Goal: Task Accomplishment & Management: Use online tool/utility

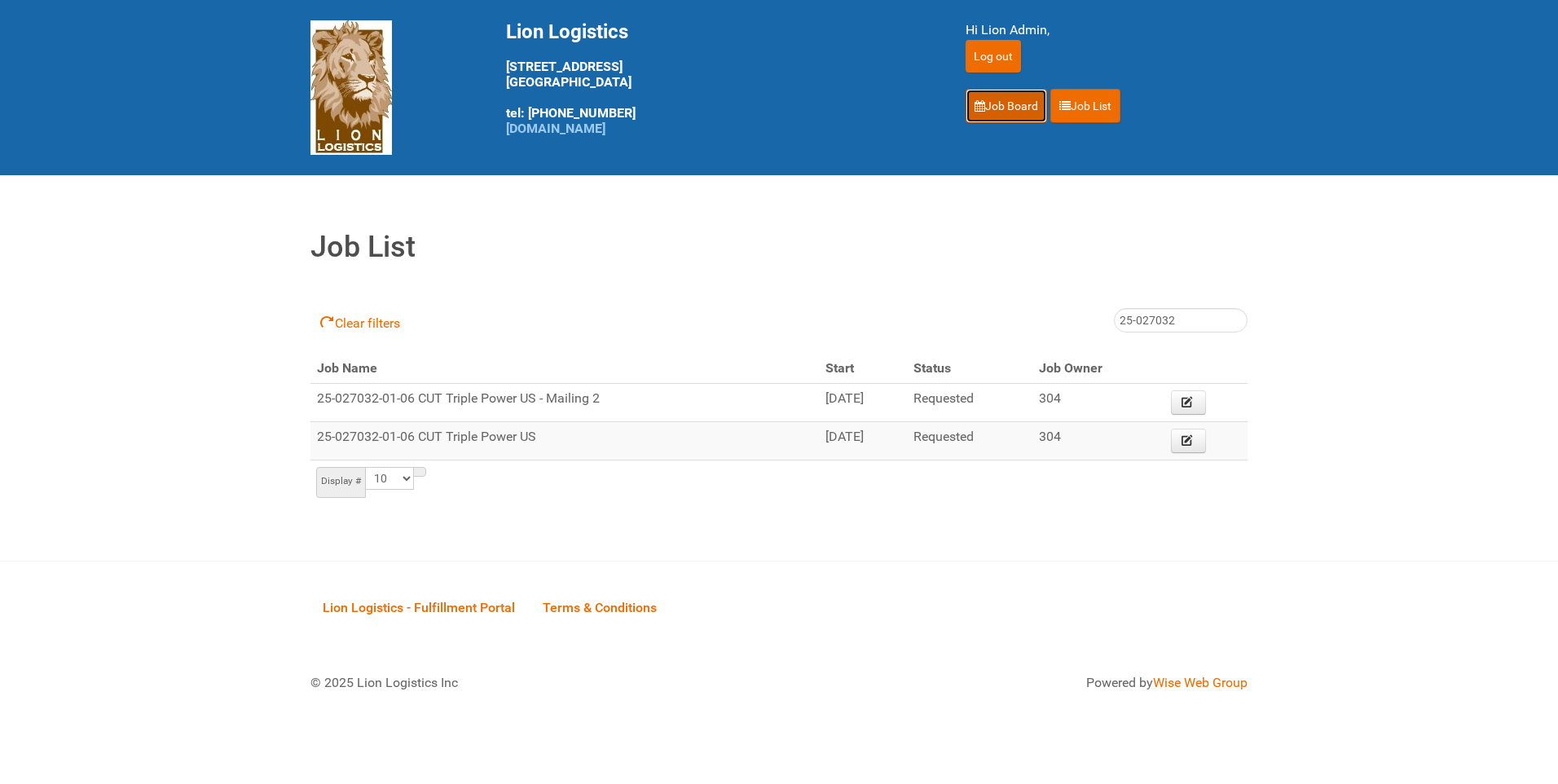
click at [1007, 105] on link "Job Board" at bounding box center [1007, 106] width 82 height 34
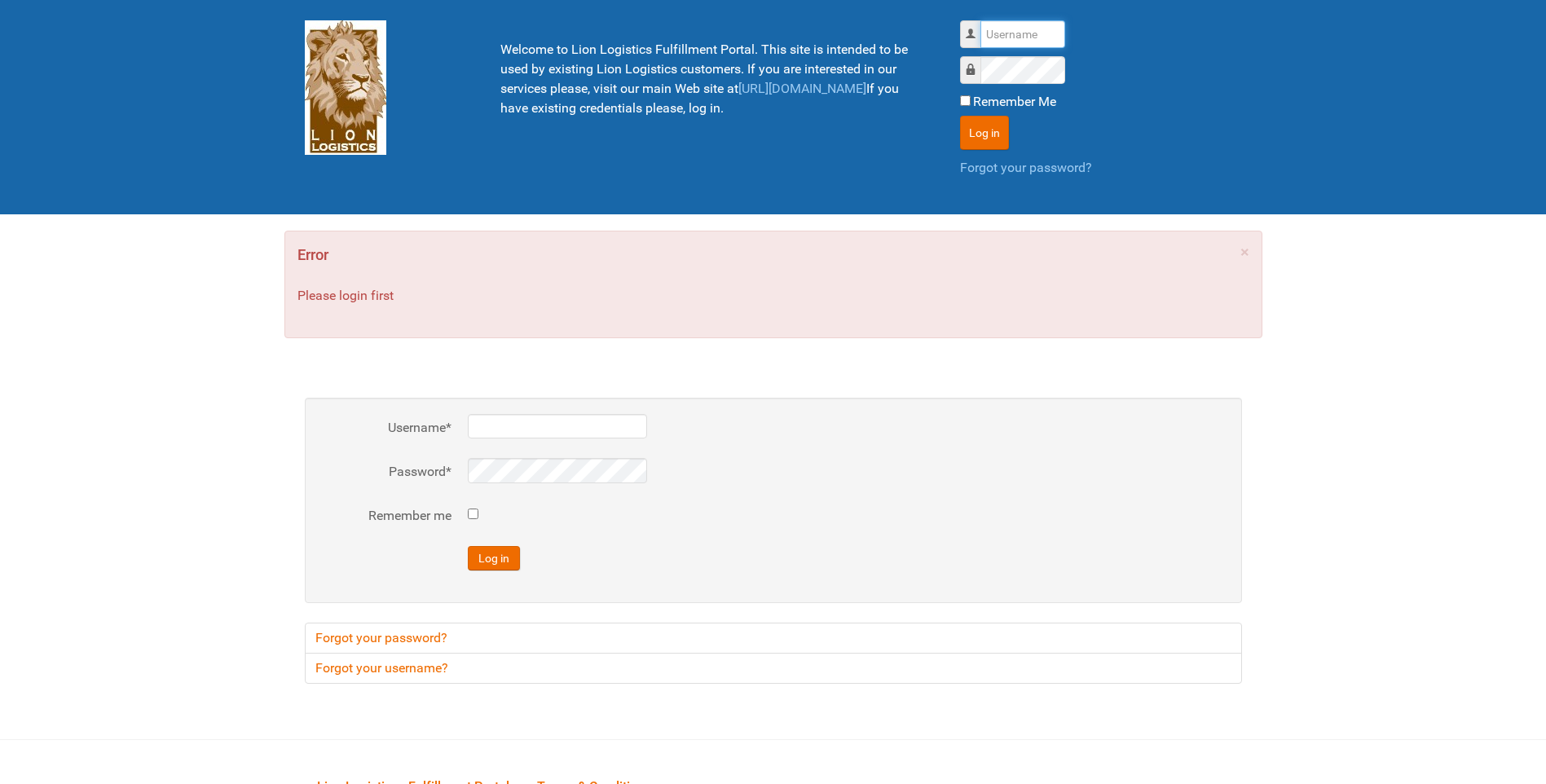
type input "lion"
click at [977, 130] on button "Log in" at bounding box center [985, 133] width 49 height 34
